Goal: Communication & Community: Connect with others

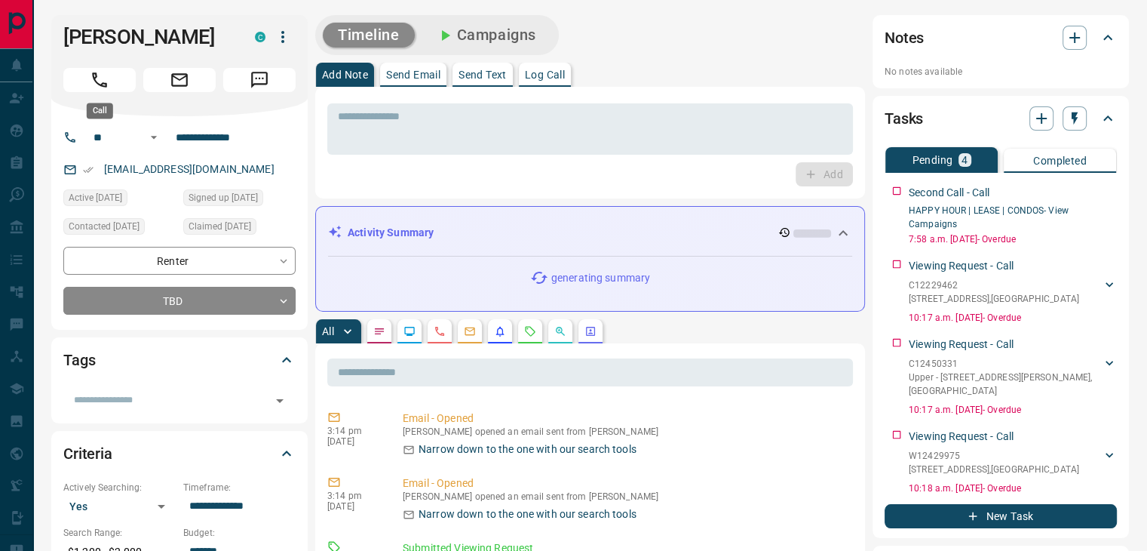
click at [102, 80] on icon "Call" at bounding box center [100, 80] width 20 height 20
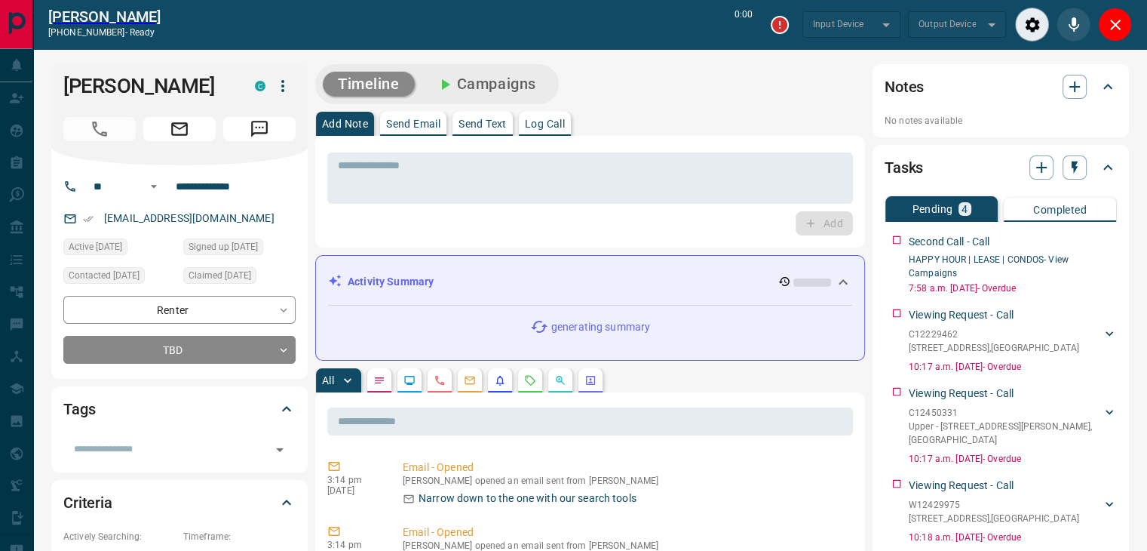
type input "*******"
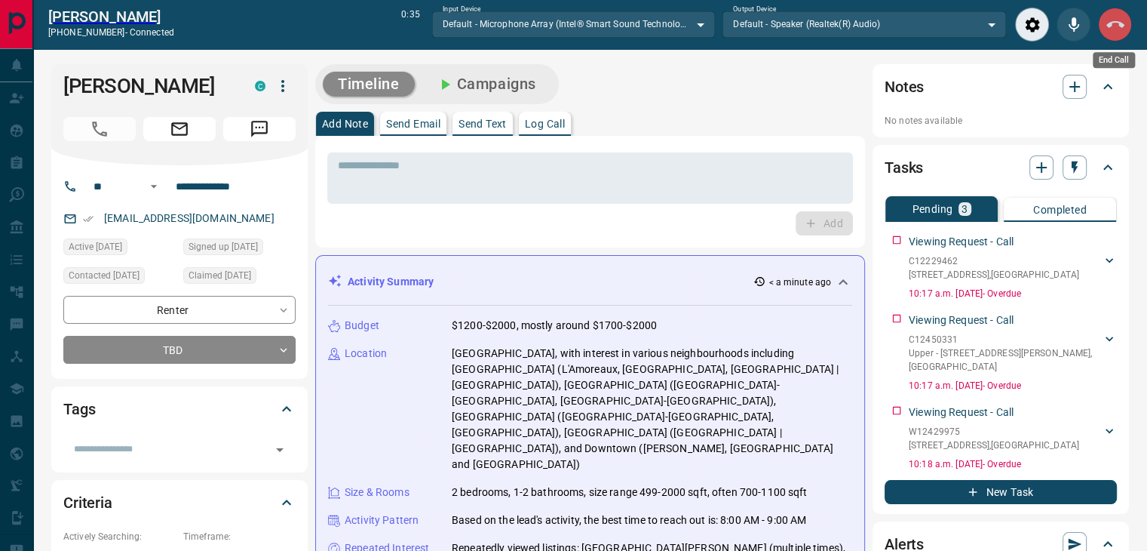
click at [1119, 22] on icon "End Call" at bounding box center [1115, 24] width 18 height 7
